Goal: Task Accomplishment & Management: Use online tool/utility

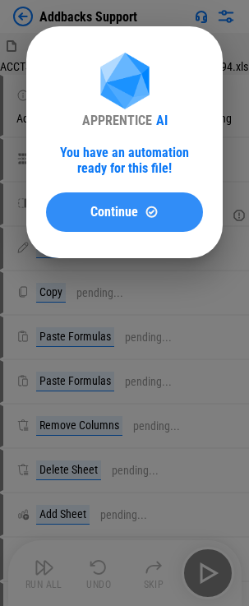
click at [124, 213] on span "Continue" at bounding box center [114, 212] width 48 height 13
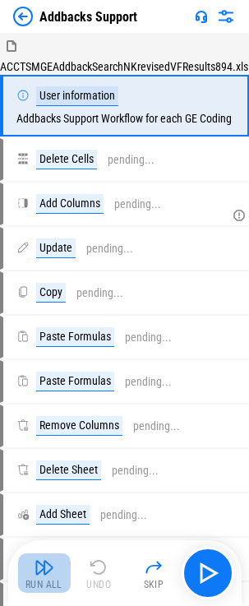
click at [30, 576] on button "Run All" at bounding box center [44, 572] width 53 height 39
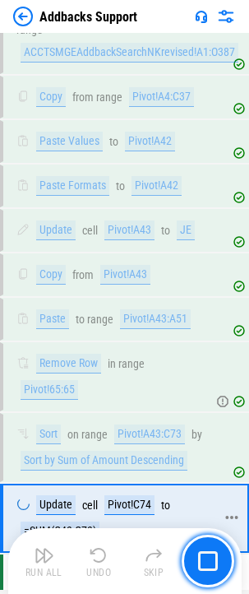
scroll to position [815, 0]
